Goal: Task Accomplishment & Management: Use online tool/utility

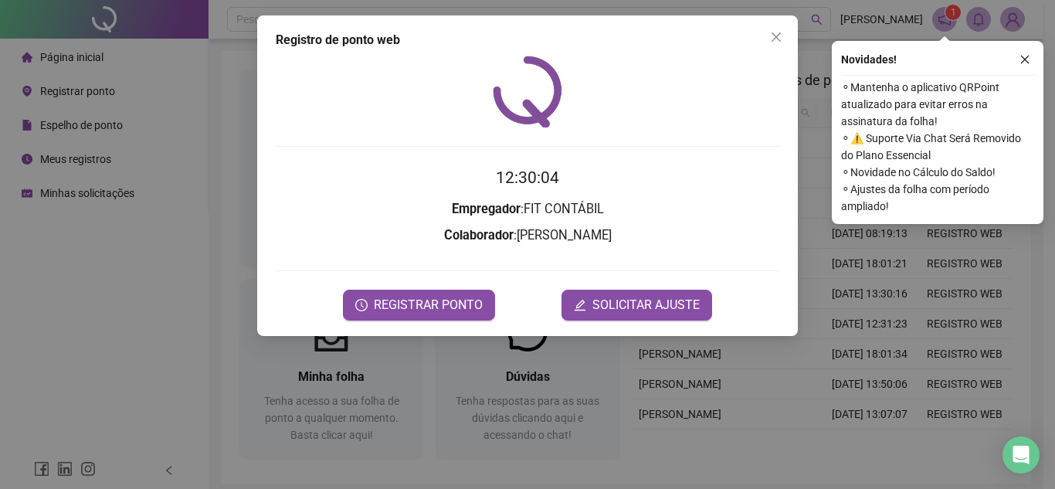
click at [426, 287] on form "12:30:04 Empregador : FIT CONTÁBIL Colaborador : [PERSON_NAME] REGISTRAR PONTO …" at bounding box center [528, 242] width 504 height 155
click at [427, 296] on span "REGISTRAR PONTO" at bounding box center [428, 305] width 109 height 19
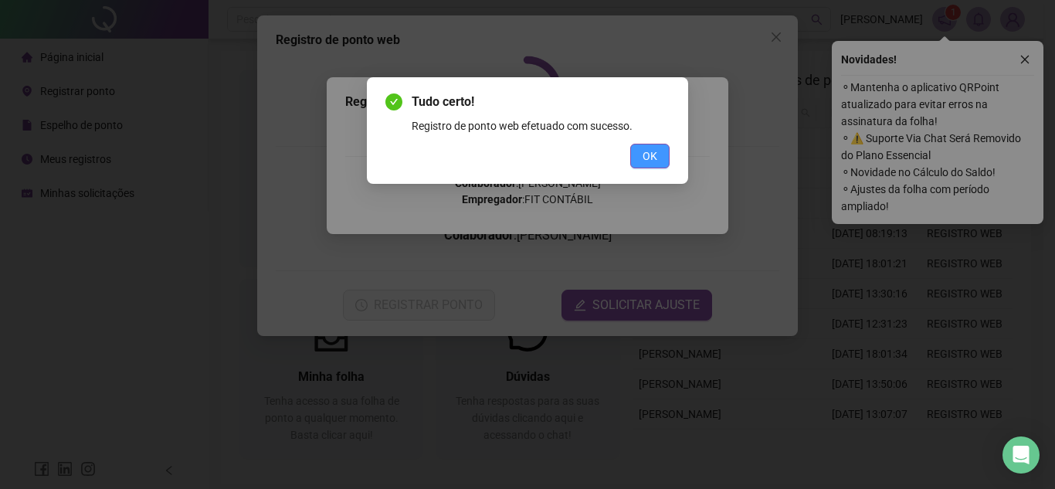
click at [639, 154] on button "OK" at bounding box center [649, 156] width 39 height 25
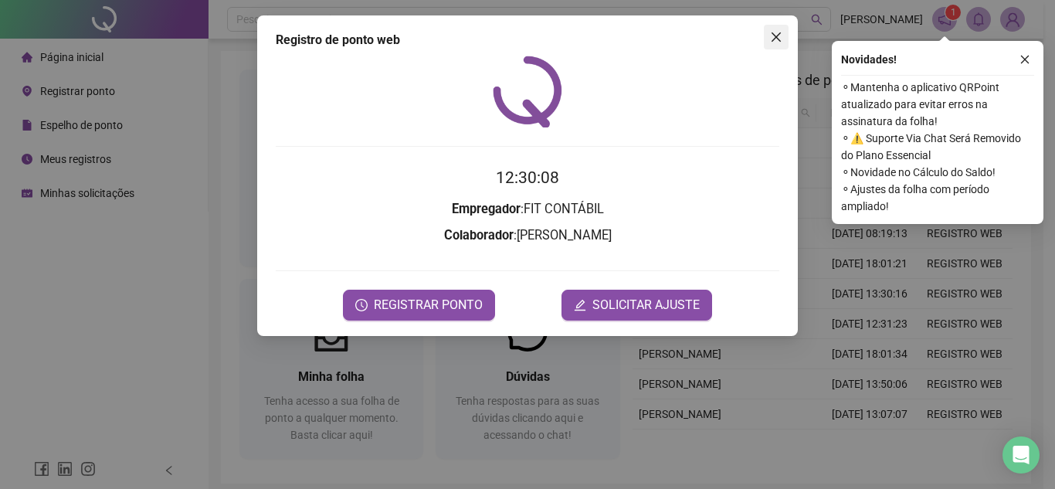
click at [770, 36] on icon "close" at bounding box center [776, 37] width 12 height 12
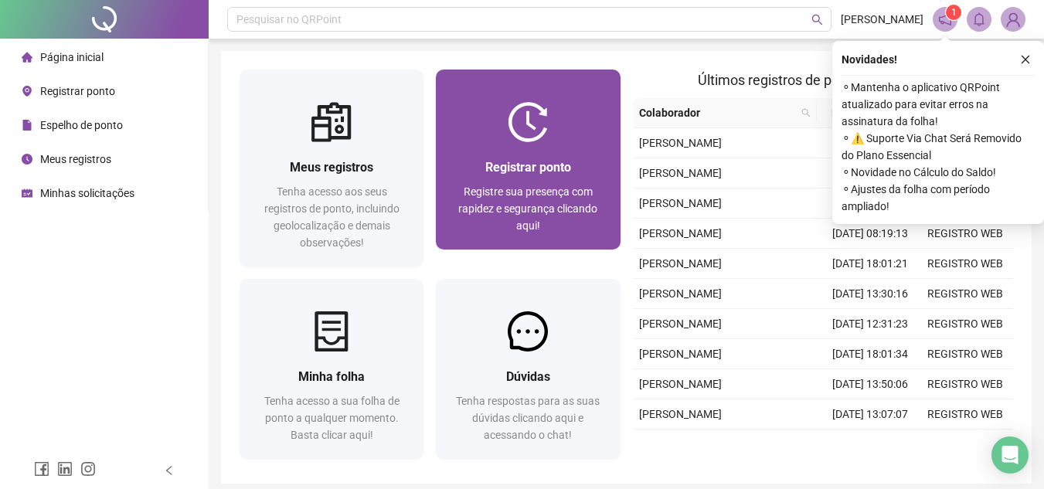
click at [475, 199] on span "Registre sua presença com rapidez e segurança clicando aqui!" at bounding box center [527, 208] width 139 height 46
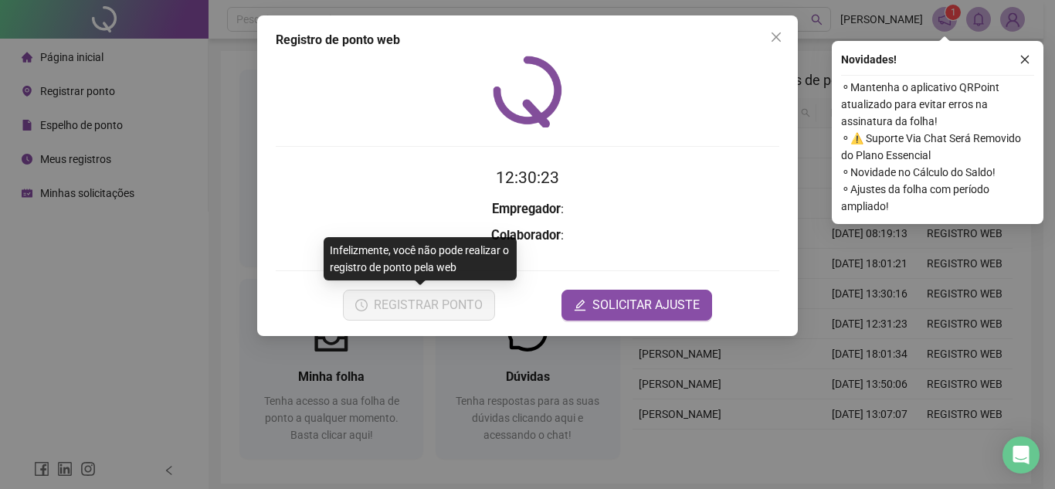
click at [444, 309] on button "REGISTRAR PONTO" at bounding box center [419, 305] width 152 height 31
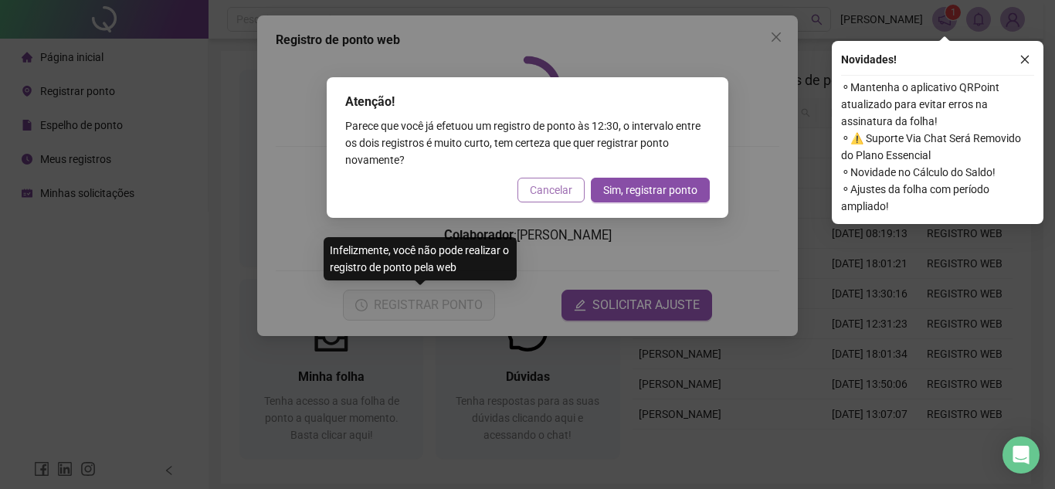
click at [536, 190] on span "Cancelar" at bounding box center [551, 190] width 42 height 17
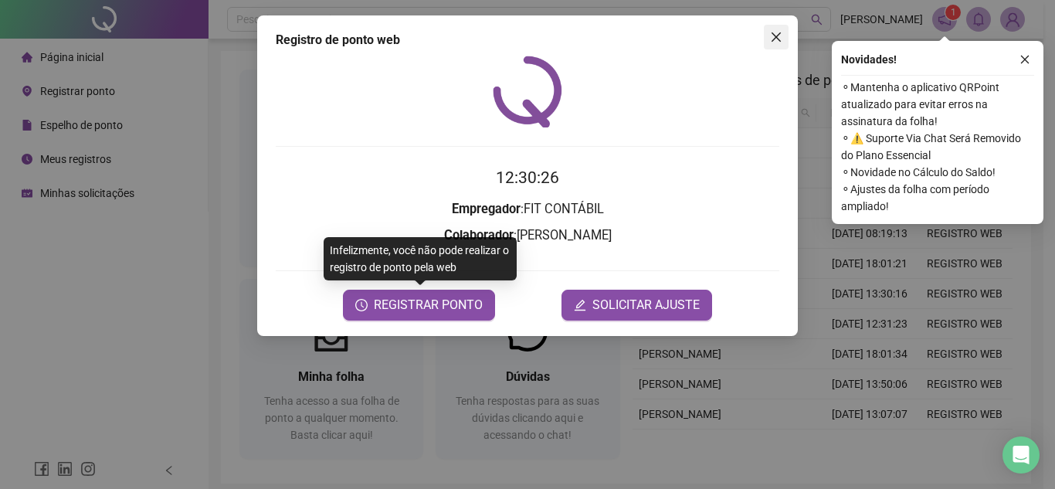
click at [766, 39] on span "Close" at bounding box center [776, 37] width 25 height 12
